Goal: Check status: Check status

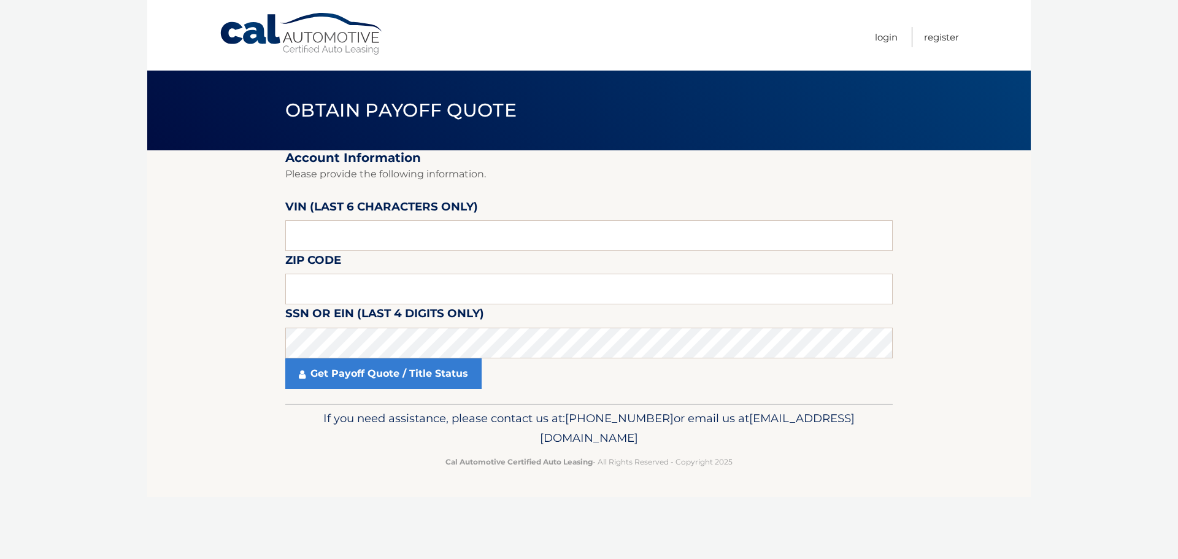
click at [352, 222] on input "text" at bounding box center [588, 235] width 607 height 31
type input "184376"
type input "15650"
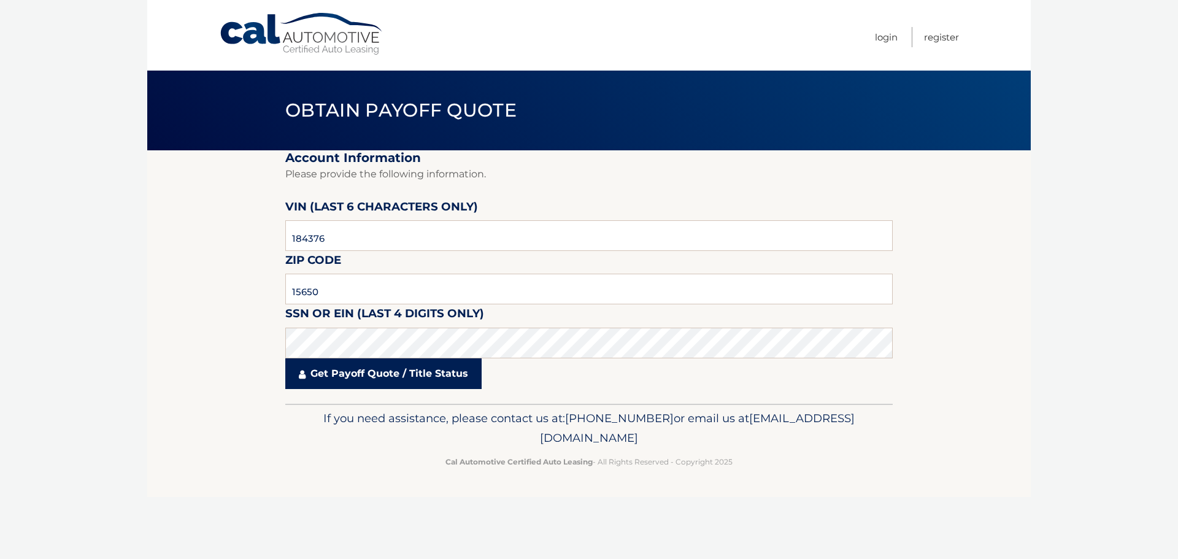
click at [385, 367] on link "Get Payoff Quote / Title Status" at bounding box center [383, 373] width 196 height 31
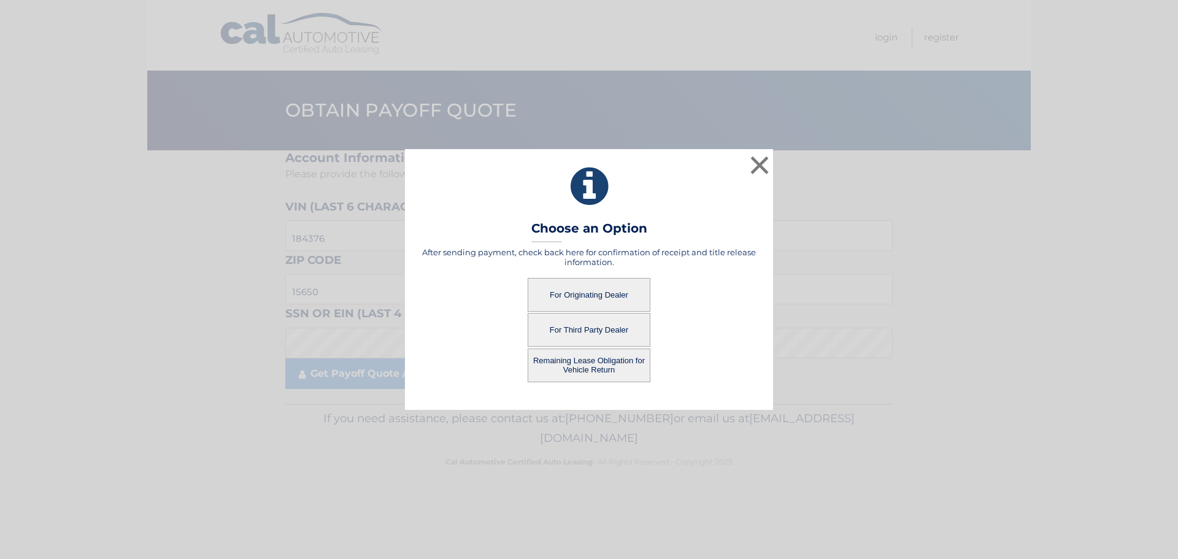
click at [590, 296] on button "For Originating Dealer" at bounding box center [589, 295] width 123 height 34
